Goal: Task Accomplishment & Management: Manage account settings

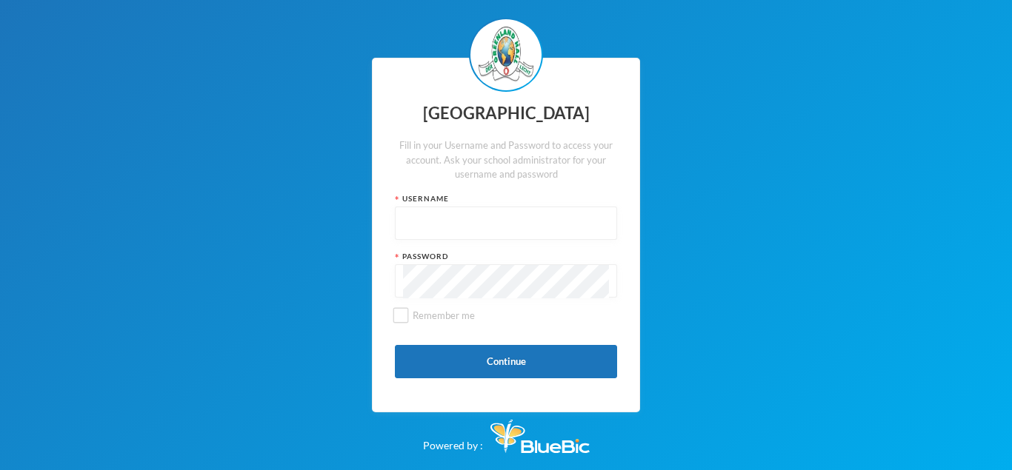
click at [433, 224] on input "text" at bounding box center [506, 223] width 206 height 33
type input "p"
type input "P-J21-39"
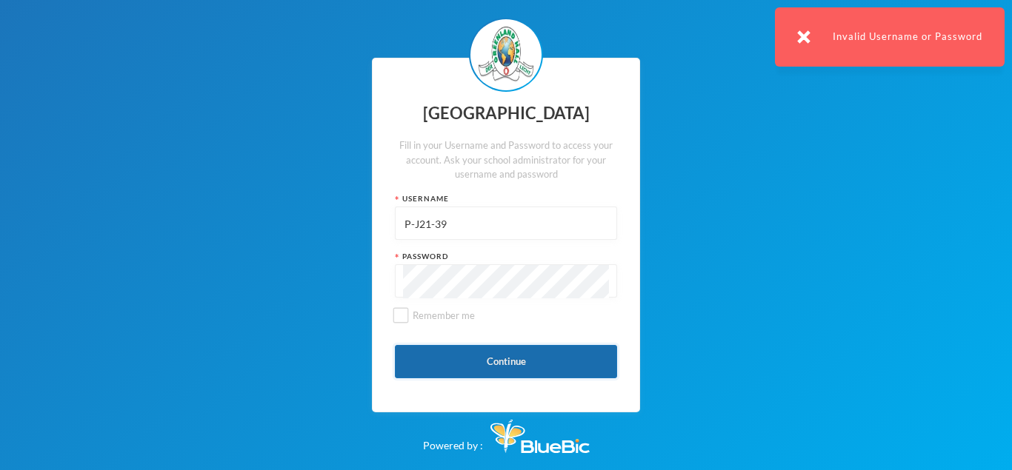
click at [505, 367] on button "Continue" at bounding box center [506, 361] width 222 height 33
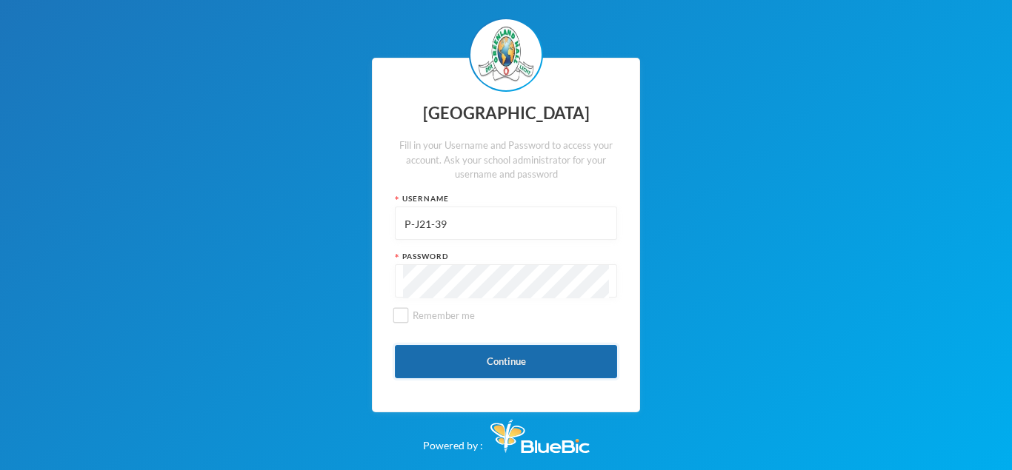
click at [509, 358] on button "Continue" at bounding box center [506, 361] width 222 height 33
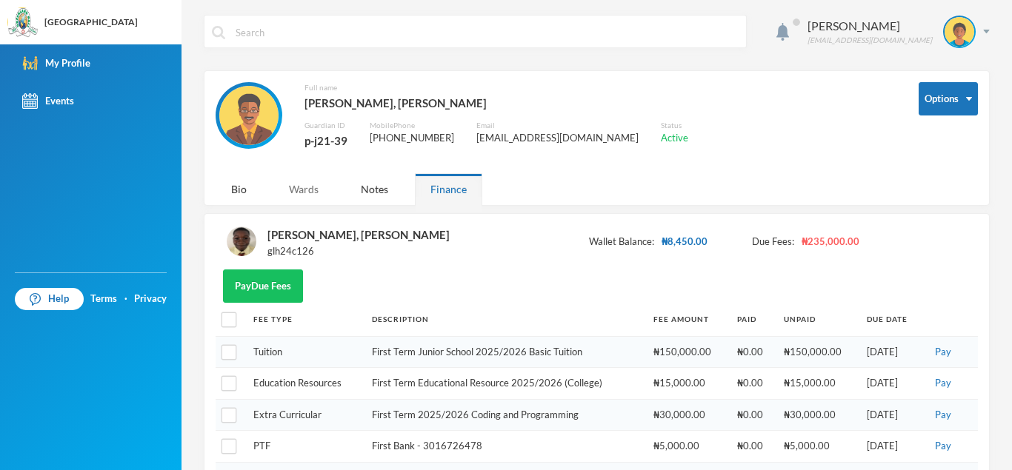
click at [307, 191] on div "Wards" at bounding box center [303, 189] width 61 height 32
click at [939, 108] on button "Logout" at bounding box center [936, 108] width 67 height 22
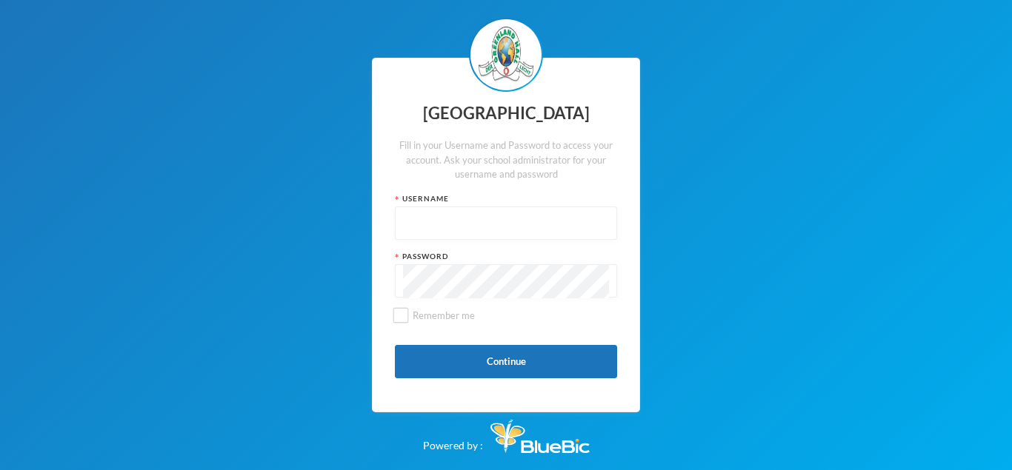
click at [453, 236] on input "text" at bounding box center [506, 223] width 206 height 33
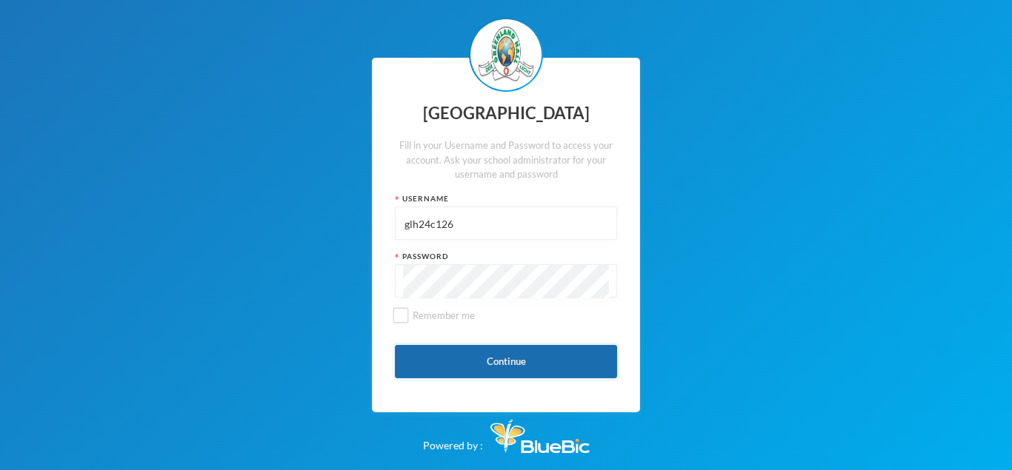
type input "glh24c126"
click at [489, 356] on button "Continue" at bounding box center [506, 361] width 222 height 33
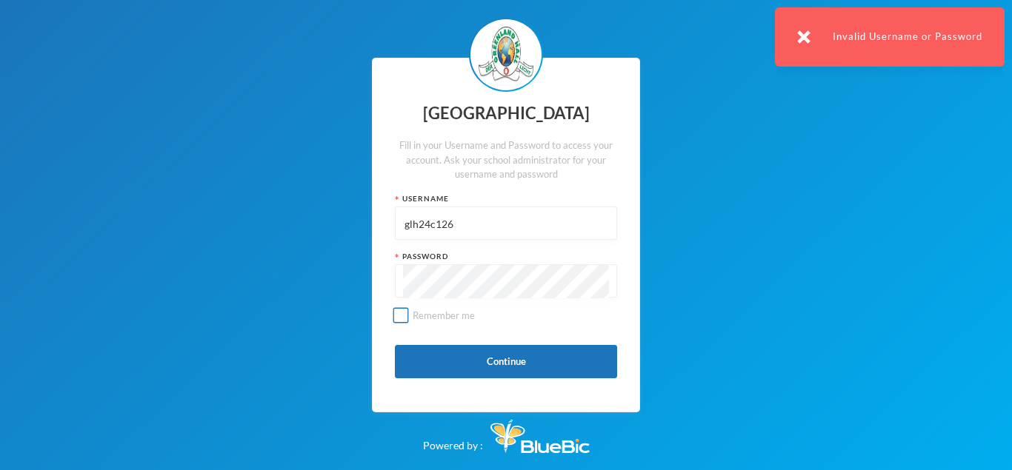
click at [396, 313] on input "Remember me" at bounding box center [401, 316] width 16 height 16
checkbox input "true"
